Goal: Task Accomplishment & Management: Complete application form

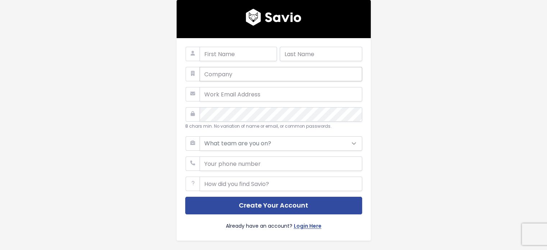
type input "بتروجيت"
type input "[PERSON_NAME]"
type input "[EMAIL_ADDRESS][DOMAIN_NAME]"
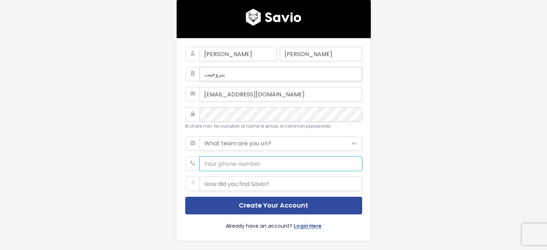
type input "01108843578"
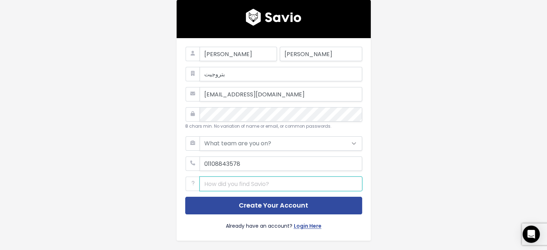
click at [273, 182] on input "text" at bounding box center [280, 183] width 162 height 14
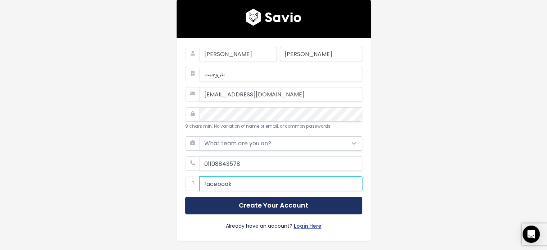
type input "facebook"
click at [254, 205] on button "Create Your Account" at bounding box center [273, 206] width 177 height 18
click at [262, 206] on button "Create Your Account" at bounding box center [273, 206] width 177 height 18
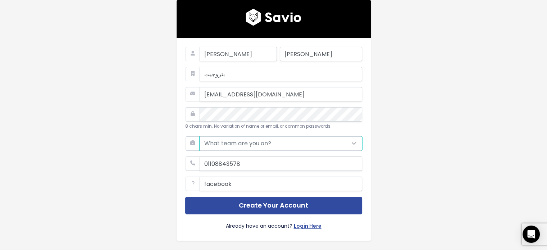
click at [350, 143] on select "What team are you on? Support Product Sales Customer Success Marketing Other" at bounding box center [280, 143] width 162 height 14
select select "PRODUCT"
click at [199, 136] on select "What team are you on? Support Product Sales Customer Success Marketing Other" at bounding box center [280, 143] width 162 height 14
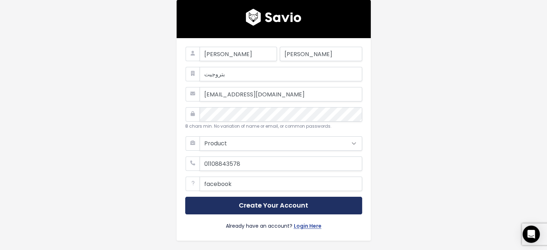
click at [243, 208] on button "Create Your Account" at bounding box center [273, 206] width 177 height 18
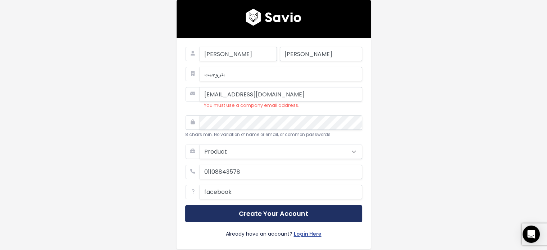
click at [273, 215] on button "Create Your Account" at bounding box center [273, 214] width 177 height 18
click at [252, 214] on button "Create Your Account" at bounding box center [273, 214] width 177 height 18
click at [267, 210] on button "Create Your Account" at bounding box center [273, 214] width 177 height 18
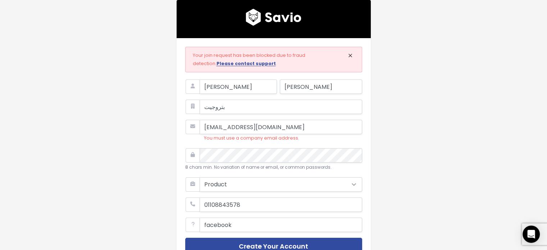
click at [348, 55] on span "×" at bounding box center [350, 56] width 5 height 12
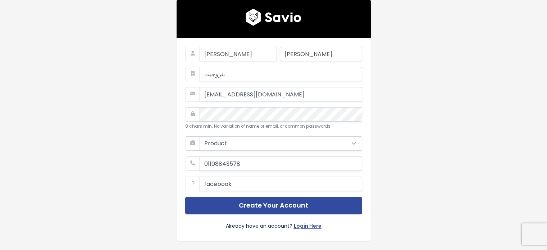
select select "PRODUCT"
click at [236, 53] on input "text" at bounding box center [237, 54] width 77 height 14
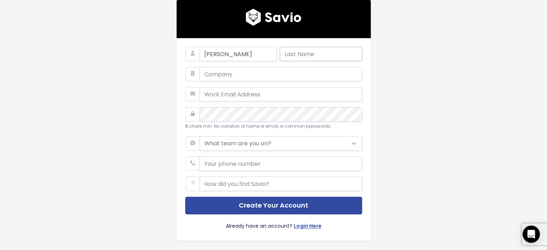
type input "[PERSON_NAME]"
click at [333, 55] on input "text" at bounding box center [321, 54] width 82 height 14
type input "[PERSON_NAME]"
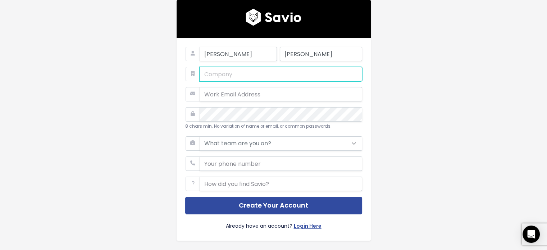
click at [244, 75] on input "text" at bounding box center [280, 74] width 162 height 14
click at [253, 74] on input "MOHAMEDIBRAHIMGROUP" at bounding box center [280, 74] width 162 height 14
click at [230, 74] on input "MOHAMEDIBRAHIM GROUP" at bounding box center [280, 74] width 162 height 14
type input "MOHAMED IBRAHIM GROUP"
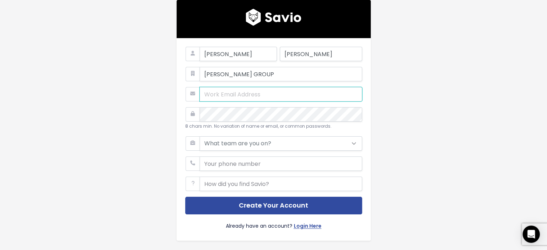
click at [247, 95] on input "email" at bounding box center [280, 94] width 162 height 14
type input "ibramimohamed623@gmail.com"
type input "01108843578"
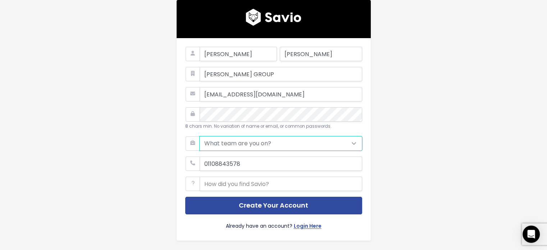
click at [286, 142] on select "What team are you on? Support Product Sales Customer Success Marketing Other" at bounding box center [280, 143] width 162 height 14
select select "PRODUCT"
click at [199, 136] on select "What team are you on? Support Product Sales Customer Success Marketing Other" at bounding box center [280, 143] width 162 height 14
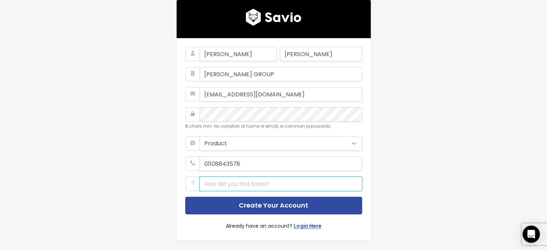
click at [236, 184] on input "text" at bounding box center [280, 183] width 162 height 14
type input "facebook"
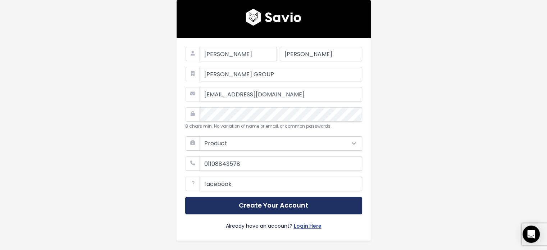
click at [245, 208] on button "Create Your Account" at bounding box center [273, 206] width 177 height 18
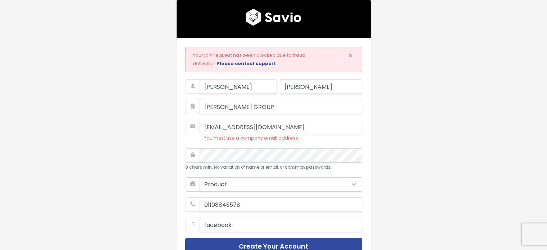
click at [190, 126] on icon at bounding box center [192, 127] width 14 height 14
drag, startPoint x: 267, startPoint y: 126, endPoint x: 282, endPoint y: 129, distance: 15.4
click at [282, 129] on input "ibramimohamed623@gmail.com" at bounding box center [280, 127] width 162 height 14
drag, startPoint x: 251, startPoint y: 126, endPoint x: 259, endPoint y: 127, distance: 8.6
click at [259, 127] on input "ibramimohamed623@gmail.com" at bounding box center [280, 127] width 162 height 14
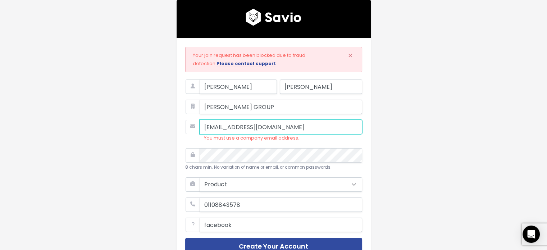
click at [263, 126] on input "ibramimohamed623@gmail.com" at bounding box center [280, 127] width 162 height 14
drag, startPoint x: 266, startPoint y: 127, endPoint x: 284, endPoint y: 126, distance: 18.0
click at [284, 126] on input "ibramimohamed623@gmail.com" at bounding box center [280, 127] width 162 height 14
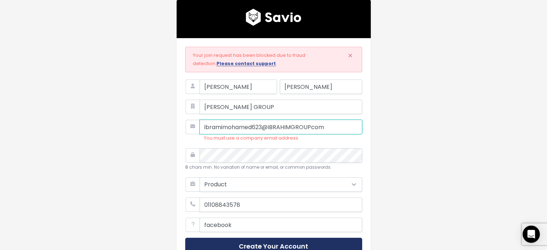
type input "ibramimohamed623@IBRAHIMGROUPcom"
click at [278, 243] on button "Create Your Account" at bounding box center [273, 247] width 177 height 18
click at [260, 244] on button "Create Your Account" at bounding box center [273, 247] width 177 height 18
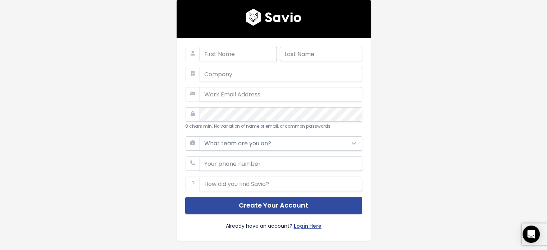
click at [232, 54] on input "text" at bounding box center [237, 54] width 77 height 14
type input "[PERSON_NAME]"
type input "ابراهيم"
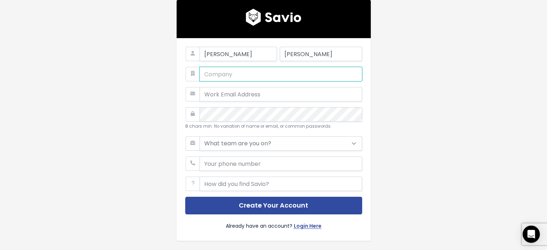
type input "بتروجيت"
type input "ibramimohamed623@gmail.com"
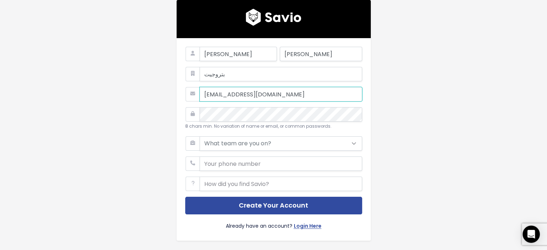
type input "01108843578"
click at [252, 93] on input "ibramimohamed623@gmail.com" at bounding box center [280, 94] width 162 height 14
drag, startPoint x: 260, startPoint y: 93, endPoint x: 251, endPoint y: 93, distance: 8.6
click at [251, 93] on input "ibramimohamed623@gmail.com" at bounding box center [280, 94] width 162 height 14
click at [249, 95] on input "ibramimohamed623@gmail.com" at bounding box center [280, 94] width 162 height 14
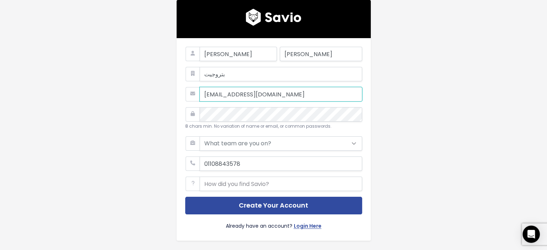
drag, startPoint x: 260, startPoint y: 94, endPoint x: 201, endPoint y: 89, distance: 58.8
click at [201, 89] on input "ibramimohamed623@gmail.com" at bounding box center [280, 94] width 162 height 14
drag, startPoint x: 262, startPoint y: 94, endPoint x: 278, endPoint y: 95, distance: 15.8
click at [278, 95] on input "mohamed.Ibrahim@gmail.com" at bounding box center [280, 94] width 162 height 14
drag, startPoint x: 283, startPoint y: 94, endPoint x: 296, endPoint y: 95, distance: 13.7
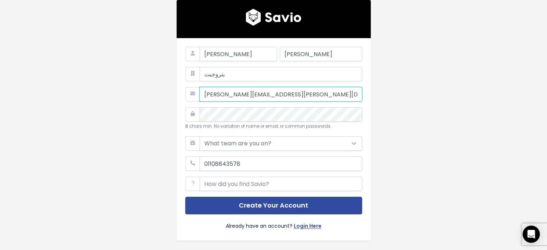
click at [296, 95] on input "mohamed.Ibrahim@MetLife.com" at bounding box center [280, 94] width 162 height 14
type input "[PERSON_NAME][EMAIL_ADDRESS][PERSON_NAME][DOMAIN_NAME]"
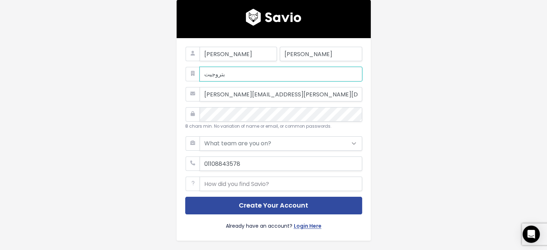
drag, startPoint x: 222, startPoint y: 75, endPoint x: 197, endPoint y: 73, distance: 26.0
click at [199, 73] on input "بتروجيت" at bounding box center [280, 74] width 162 height 14
type input "metlife"
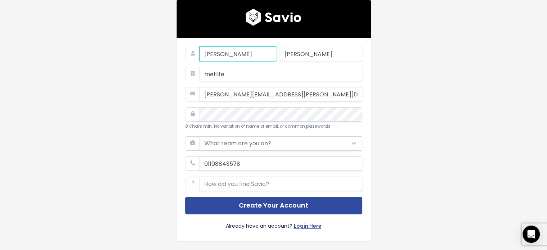
drag, startPoint x: 216, startPoint y: 55, endPoint x: 197, endPoint y: 53, distance: 19.1
click at [199, 53] on input "محمد" at bounding box center [237, 54] width 77 height 14
type input "[PERSON_NAME]"
drag, startPoint x: 297, startPoint y: 54, endPoint x: 276, endPoint y: 53, distance: 20.9
click at [276, 53] on div "MOHAMED ابراهيم" at bounding box center [273, 57] width 177 height 20
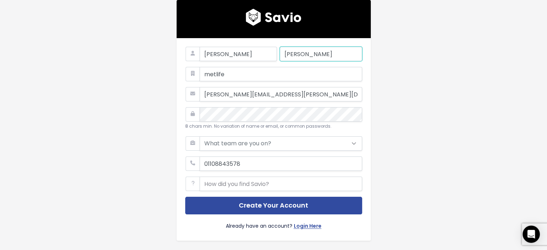
type input "[PERSON_NAME]"
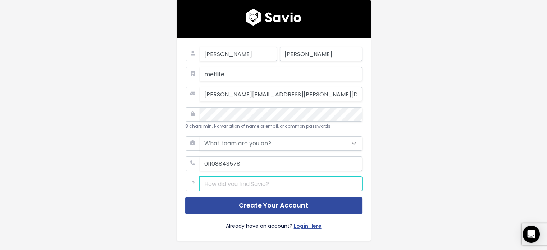
click at [270, 185] on input "text" at bounding box center [280, 183] width 162 height 14
type input "facebook"
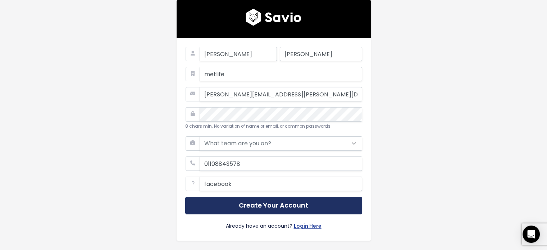
click at [256, 205] on button "Create Your Account" at bounding box center [273, 206] width 177 height 18
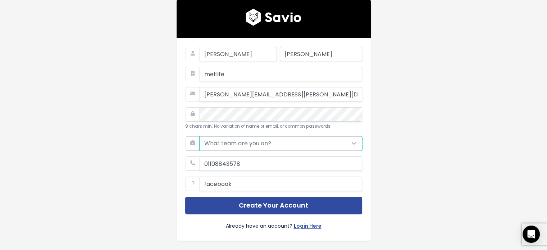
click at [318, 142] on select "What team are you on? Support Product Sales Customer Success Marketing Other" at bounding box center [280, 143] width 162 height 14
select select "MARKETING"
click at [199, 136] on select "What team are you on? Support Product Sales Customer Success Marketing Other" at bounding box center [280, 143] width 162 height 14
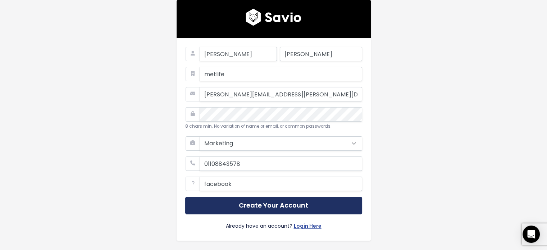
click at [230, 204] on button "Create Your Account" at bounding box center [273, 206] width 177 height 18
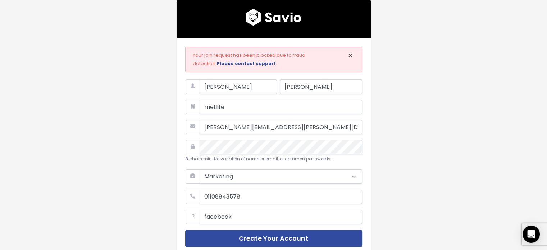
click at [348, 56] on span "×" at bounding box center [350, 56] width 5 height 12
